Goal: Find specific page/section: Find specific page/section

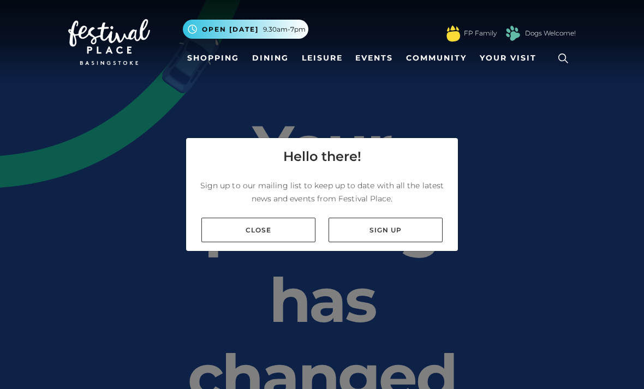
click at [291, 242] on link "Close" at bounding box center [258, 230] width 114 height 25
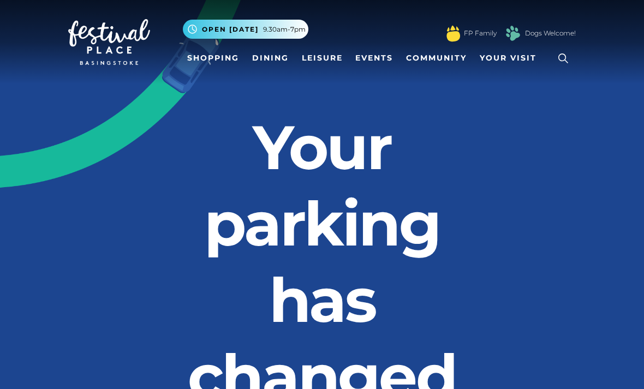
click at [551, 61] on link at bounding box center [562, 58] width 25 height 25
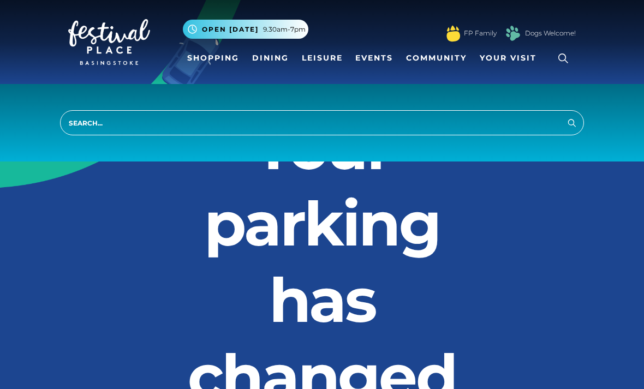
click at [418, 105] on div "Search" at bounding box center [322, 122] width 644 height 77
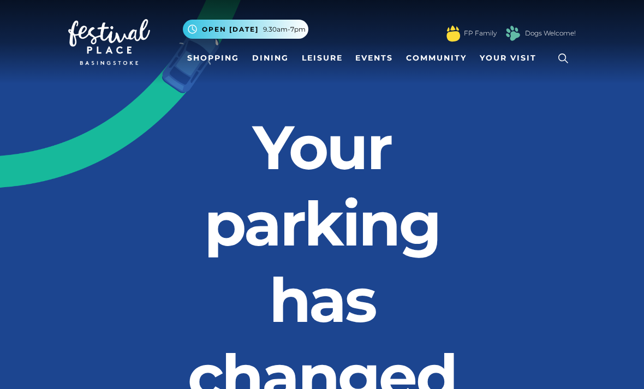
click at [551, 62] on link at bounding box center [562, 58] width 25 height 25
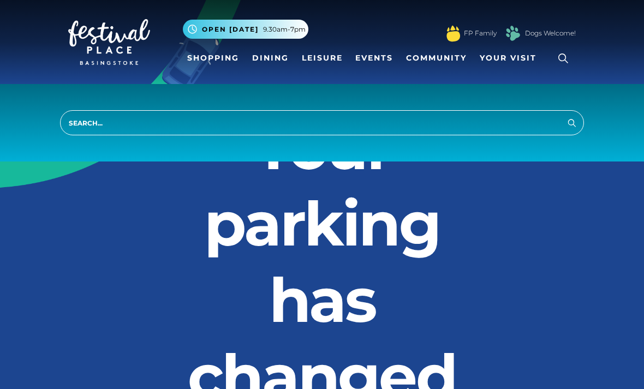
click at [476, 128] on input "search" at bounding box center [322, 122] width 524 height 25
click at [536, 129] on input "search" at bounding box center [322, 122] width 524 height 25
type input "Keychain"
click at [572, 122] on button "Search" at bounding box center [571, 123] width 13 height 14
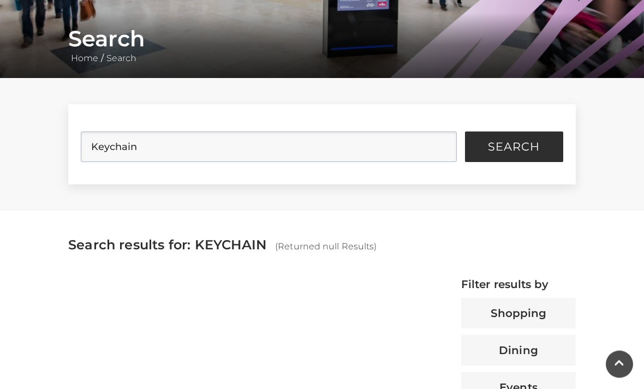
scroll to position [195, 0]
click at [526, 317] on button "Shopping" at bounding box center [518, 313] width 115 height 31
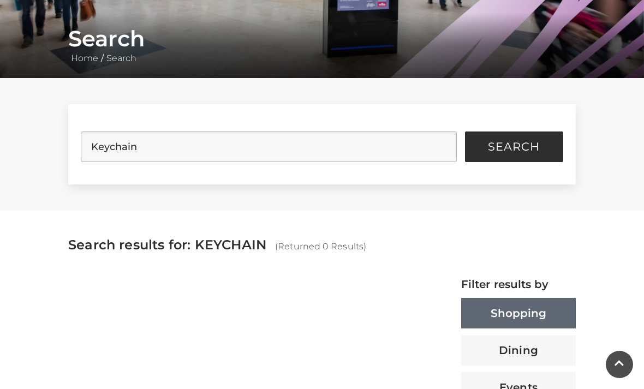
click at [535, 314] on button "Shopping" at bounding box center [518, 313] width 115 height 31
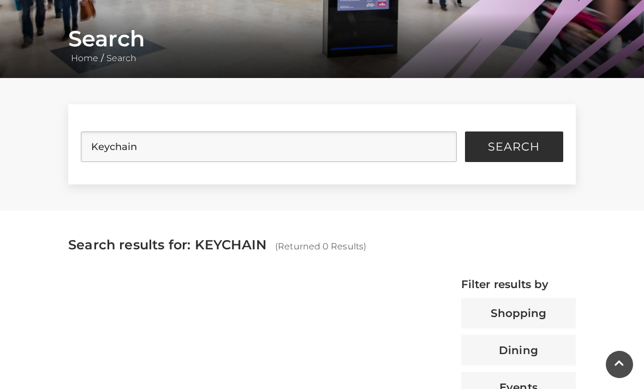
click at [536, 155] on button "Search" at bounding box center [514, 146] width 98 height 31
click at [518, 274] on div "Search results for: KEYCHAIN (Returned 0 Results) Filter results by Shopping Di…" at bounding box center [322, 396] width 524 height 371
click at [518, 319] on button "Shopping" at bounding box center [518, 313] width 115 height 31
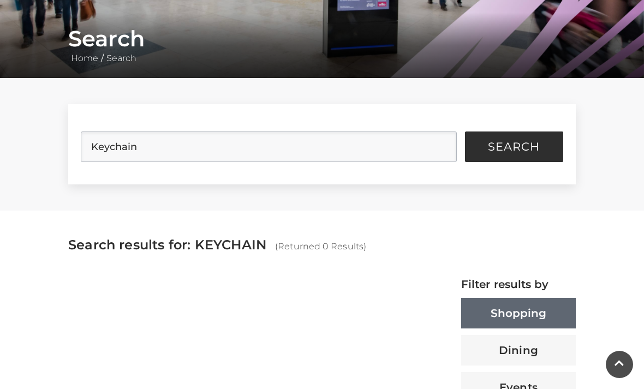
click at [535, 157] on button "Search" at bounding box center [514, 146] width 98 height 31
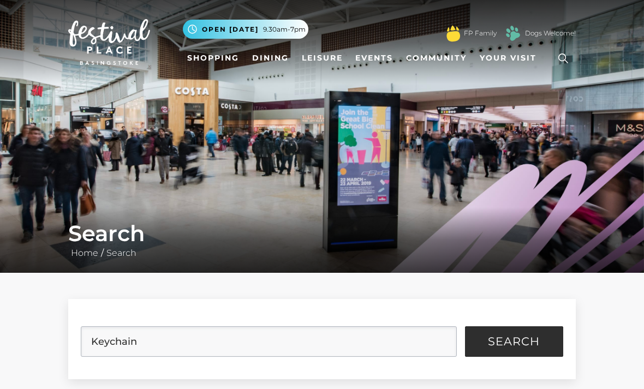
click at [535, 344] on span "Search" at bounding box center [514, 341] width 52 height 11
click at [526, 341] on span "Search" at bounding box center [514, 341] width 52 height 11
click at [526, 338] on span "Search" at bounding box center [514, 341] width 52 height 11
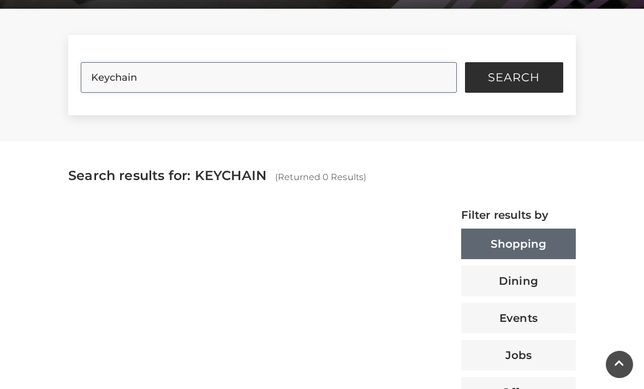
click at [148, 86] on input "Keychain" at bounding box center [268, 77] width 375 height 31
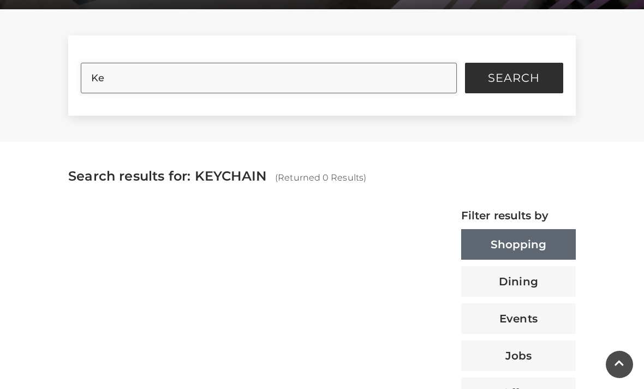
type input "K"
type input "Krychain"
click at [542, 80] on button "Search" at bounding box center [514, 78] width 98 height 31
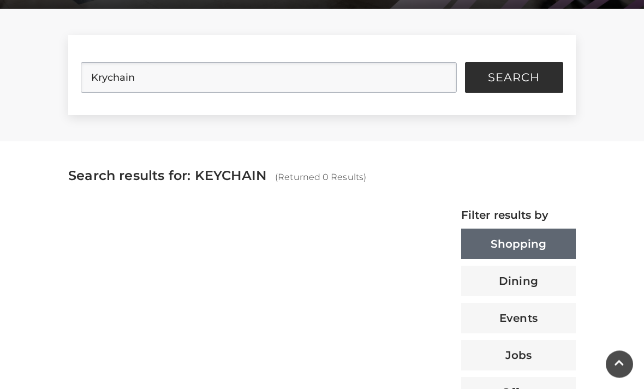
scroll to position [264, 0]
click at [541, 82] on button "Search" at bounding box center [514, 77] width 98 height 31
click at [540, 83] on button "Search" at bounding box center [514, 77] width 98 height 31
click at [539, 82] on span "Search" at bounding box center [514, 77] width 52 height 11
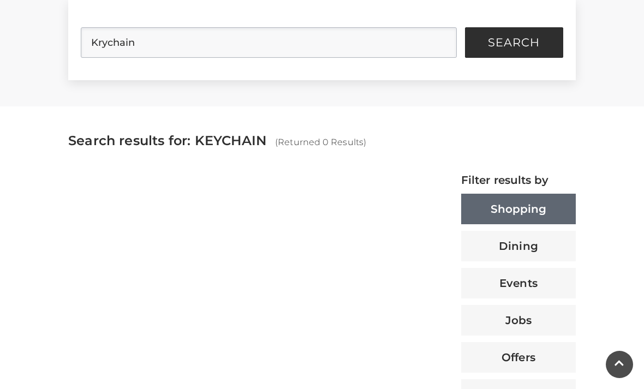
scroll to position [0, 0]
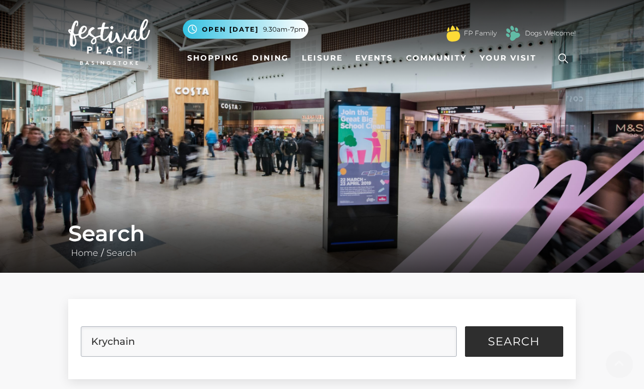
scroll to position [230, 0]
